Goal: Find specific page/section: Find specific page/section

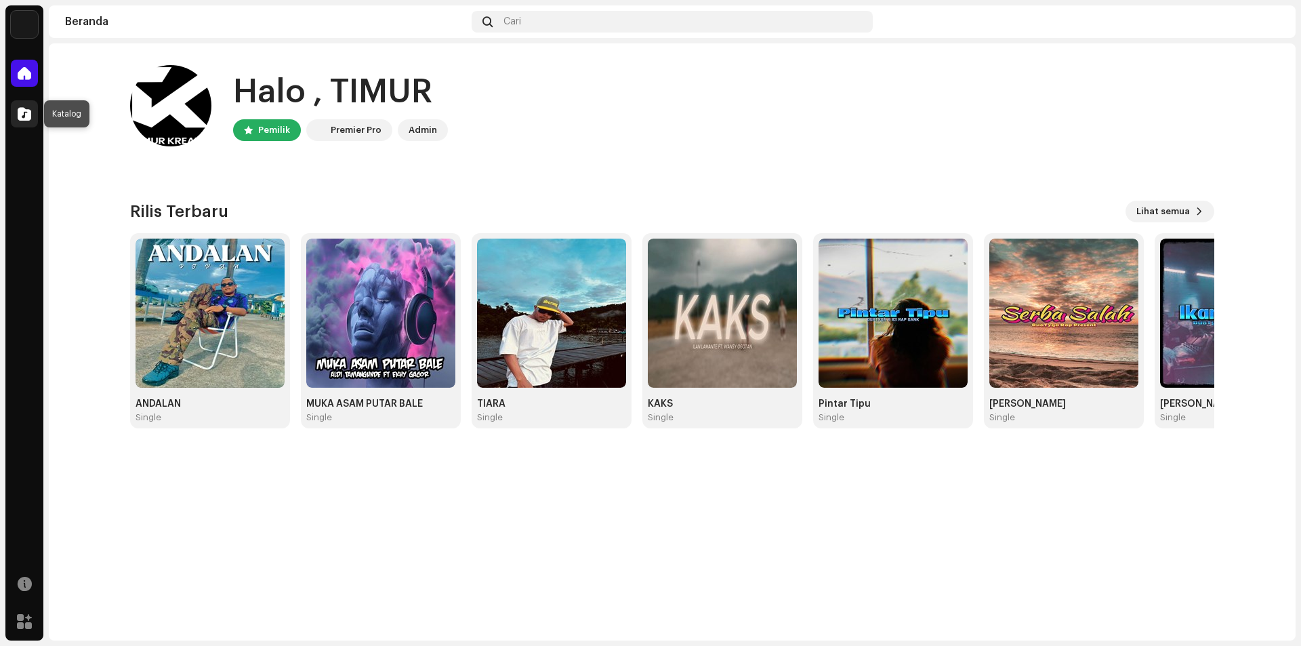
click at [14, 112] on div at bounding box center [24, 113] width 27 height 27
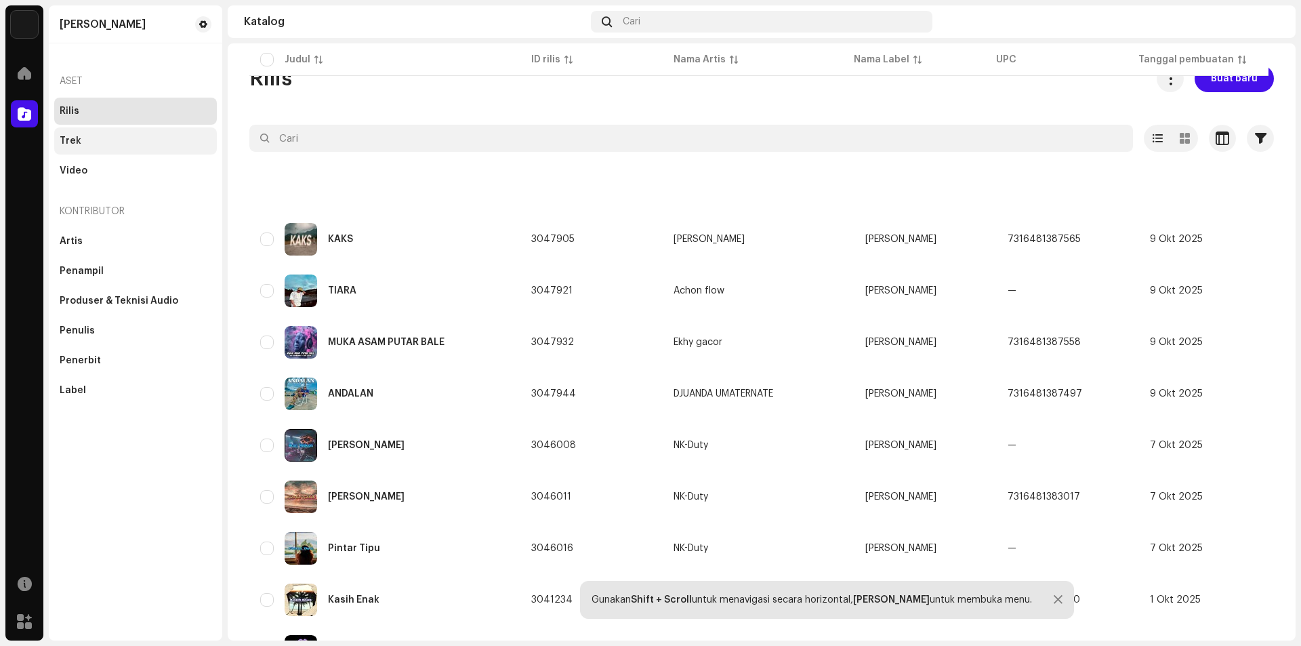
click at [71, 141] on div "Trek" at bounding box center [71, 141] width 22 height 11
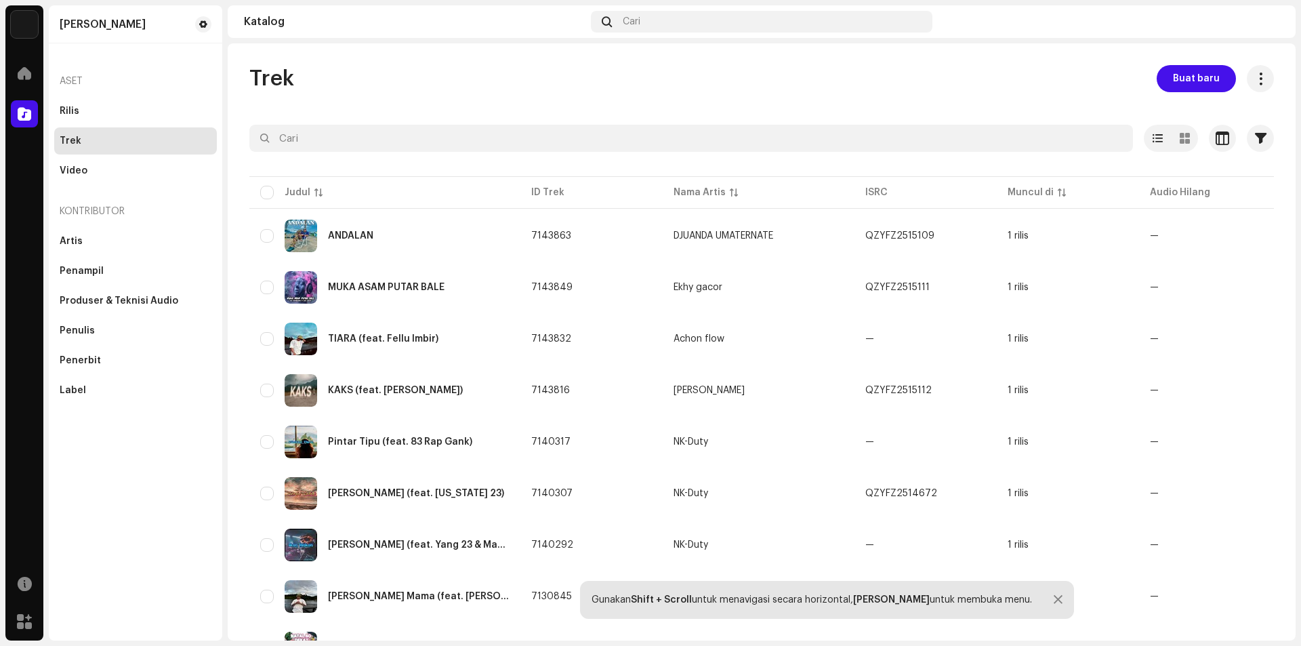
click at [73, 87] on div "Aset" at bounding box center [135, 81] width 163 height 33
click at [76, 82] on div "Aset" at bounding box center [135, 81] width 163 height 33
click at [70, 113] on div "Rilis" at bounding box center [70, 111] width 20 height 11
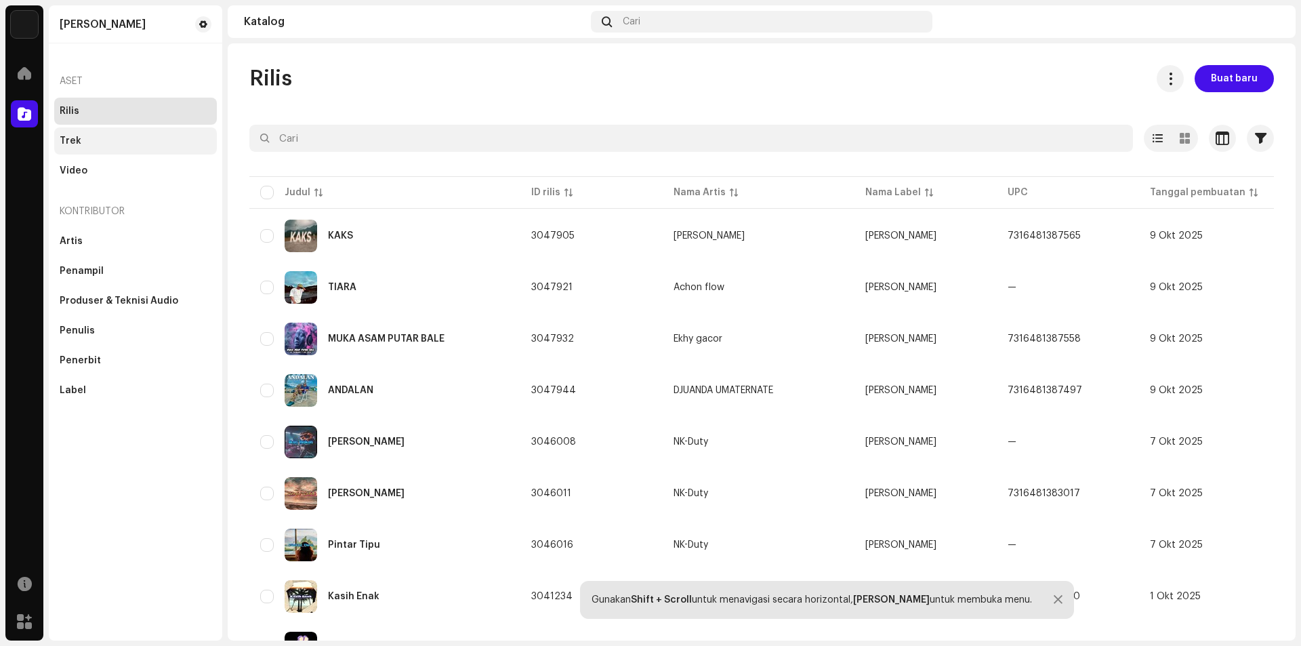
click at [69, 146] on div "Trek" at bounding box center [71, 141] width 22 height 11
